Goal: Task Accomplishment & Management: Manage account settings

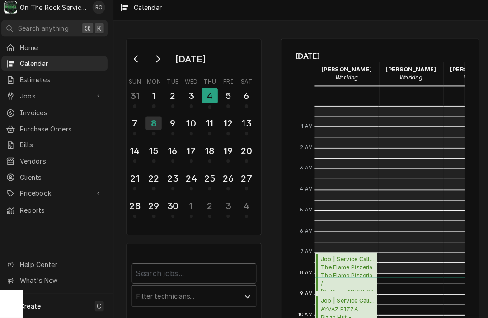
scroll to position [165, 0]
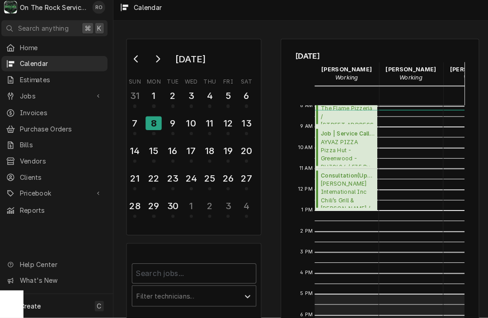
click at [157, 123] on div "8" at bounding box center [155, 127] width 16 height 14
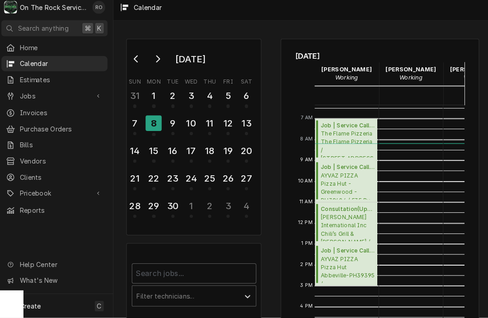
scroll to position [132, 0]
click at [166, 119] on div "9" at bounding box center [174, 126] width 16 height 15
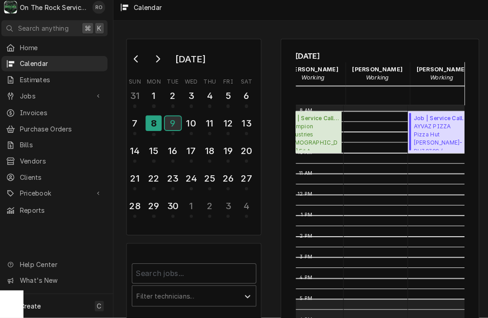
scroll to position [159, 42]
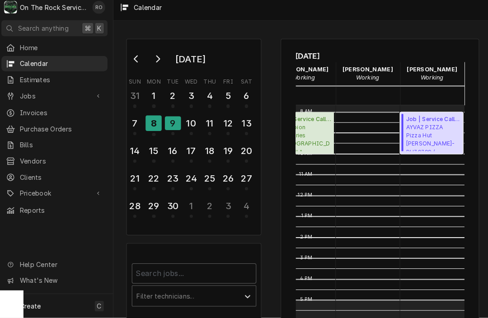
click at [420, 133] on span "AYVAZ PIZZA Pizza Hut Lavonia-PH39399 / 14249 Jones St, Lavonia, GA 30553" at bounding box center [430, 141] width 53 height 28
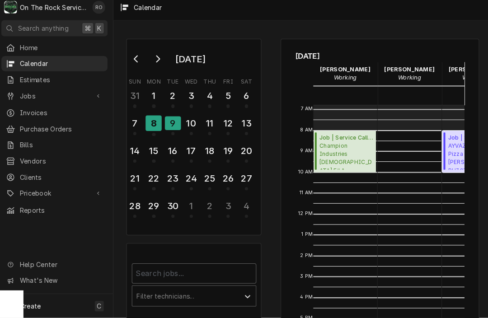
scroll to position [133, 1]
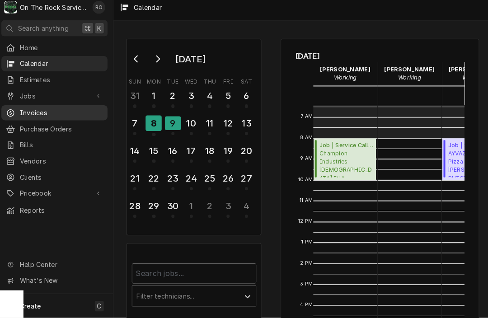
click at [52, 112] on span "Invoices" at bounding box center [65, 116] width 82 height 9
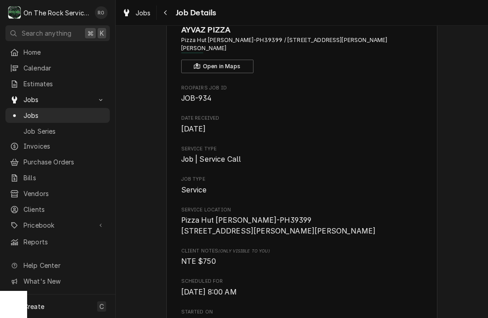
scroll to position [17, 0]
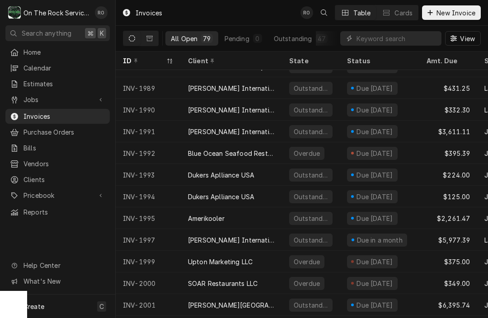
scroll to position [1165, 0]
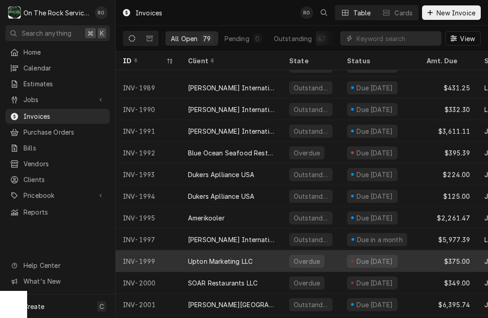
click at [174, 256] on div "INV-1999" at bounding box center [148, 261] width 65 height 22
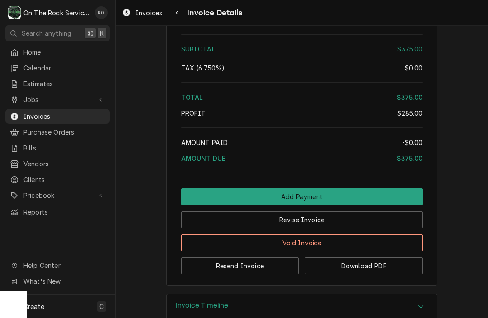
scroll to position [1013, 0]
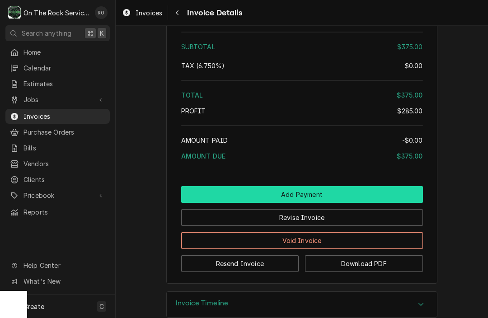
click at [287, 203] on button "Add Payment" at bounding box center [302, 194] width 242 height 17
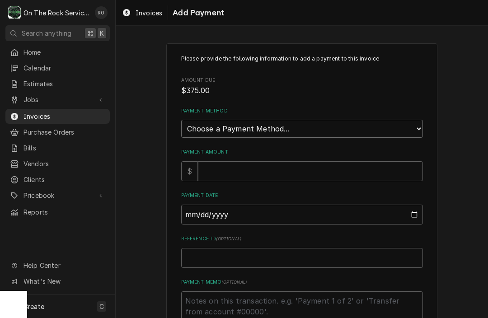
select select "2"
click at [274, 178] on div "Please provide the following information to add a payment to this invoice Amoun…" at bounding box center [302, 194] width 242 height 278
click at [274, 170] on input "Payment Amount" at bounding box center [310, 171] width 225 height 20
type textarea "x"
type input "3"
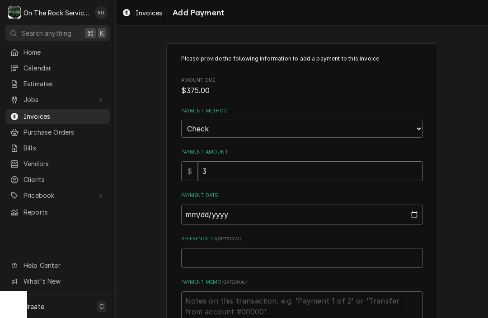
type textarea "x"
type input "37"
type textarea "x"
type input "375"
type textarea "x"
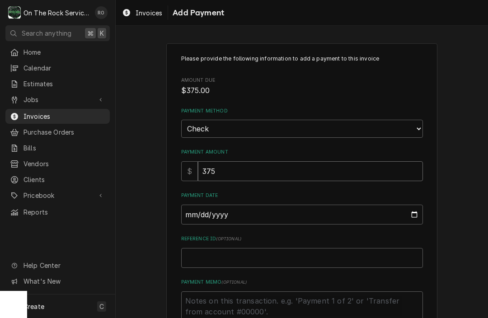
type input "375.0"
type textarea "x"
type input "375.00"
type input "2025-09-08"
type textarea "x"
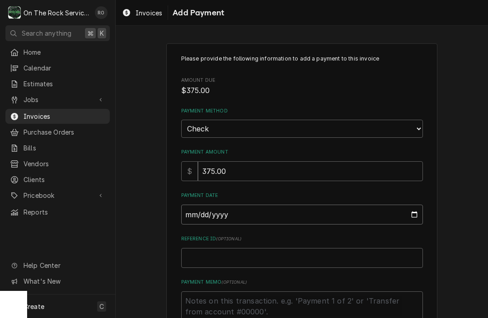
click at [260, 205] on input "2025-09-08" at bounding box center [302, 215] width 242 height 20
type input "2025-09-05"
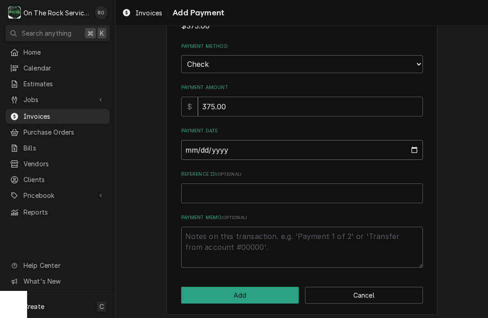
scroll to position [64, 0]
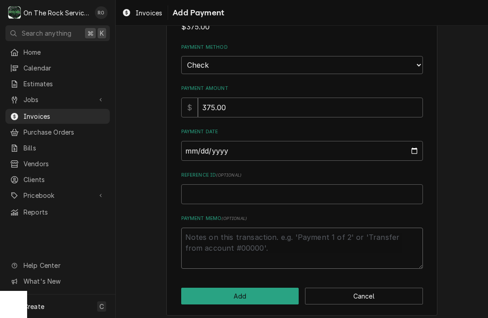
click at [204, 249] on textarea "Payment Memo ( optional )" at bounding box center [302, 248] width 242 height 41
type textarea "x"
type textarea "C"
type textarea "x"
type textarea "CH"
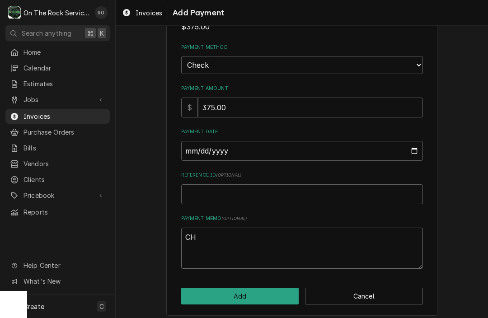
type textarea "x"
type textarea "CHE"
type textarea "x"
type textarea "CHEC"
type textarea "x"
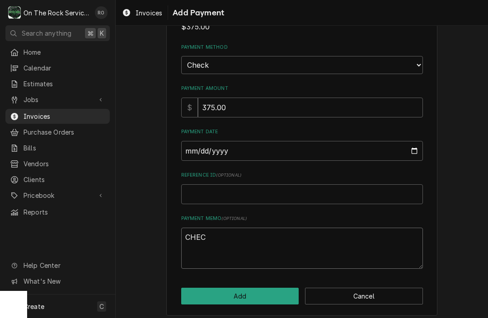
type textarea "CHECK"
type textarea "x"
type textarea "CHECK#"
type textarea "x"
type textarea "CHECK#"
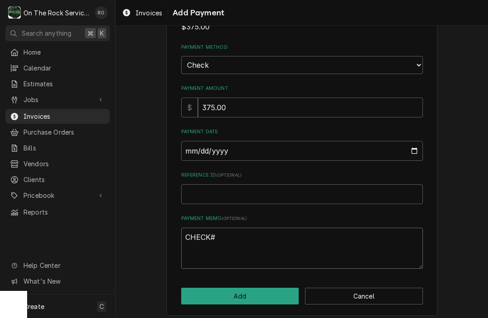
type textarea "x"
type textarea "CHECK# 6"
type textarea "x"
type textarea "CHECK# 61"
type textarea "x"
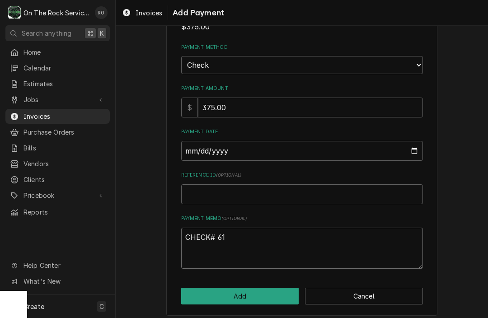
type textarea "CHECK# 610"
type textarea "x"
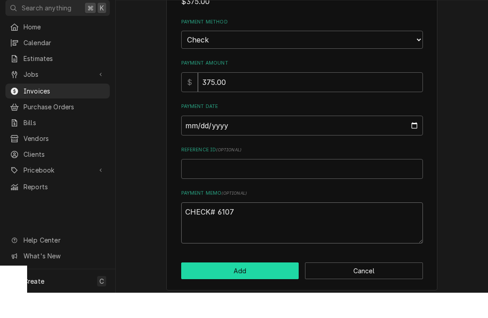
type textarea "CHECK# 6107"
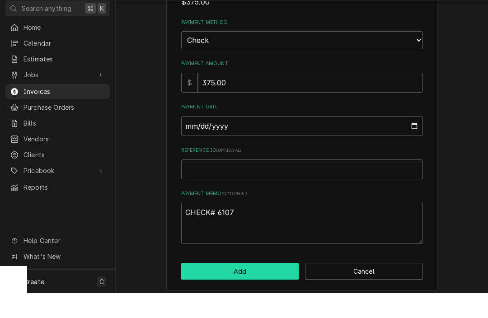
click at [212, 288] on button "Add" at bounding box center [240, 296] width 118 height 17
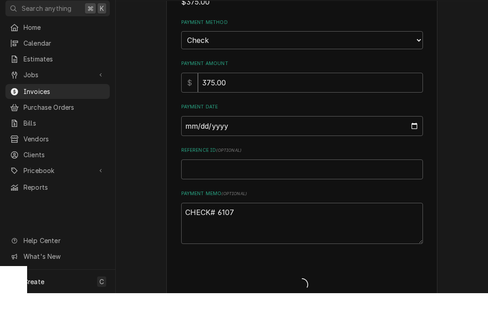
type textarea "x"
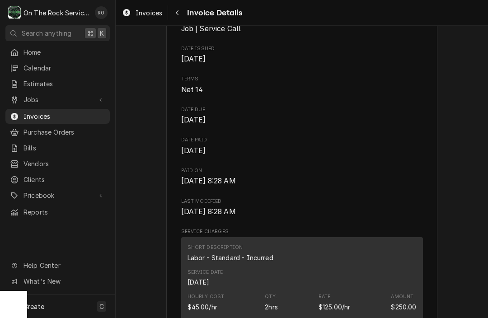
scroll to position [362, 0]
